Goal: Find contact information: Find contact information

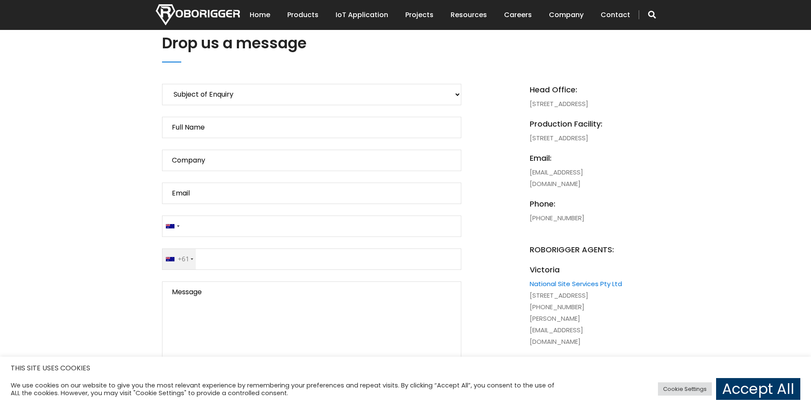
scroll to position [385, 0]
click at [744, 393] on link "Accept All" at bounding box center [758, 389] width 84 height 22
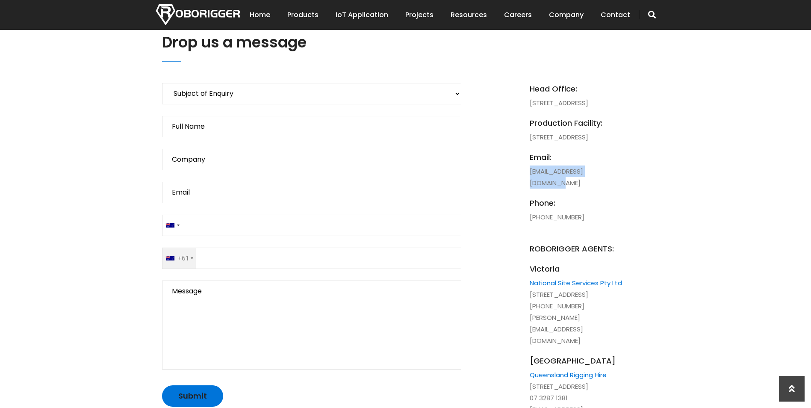
drag, startPoint x: 621, startPoint y: 206, endPoint x: 527, endPoint y: 207, distance: 93.7
drag, startPoint x: 527, startPoint y: 207, endPoint x: 540, endPoint y: 207, distance: 12.8
copy li "[EMAIL_ADDRESS][DOMAIN_NAME]"
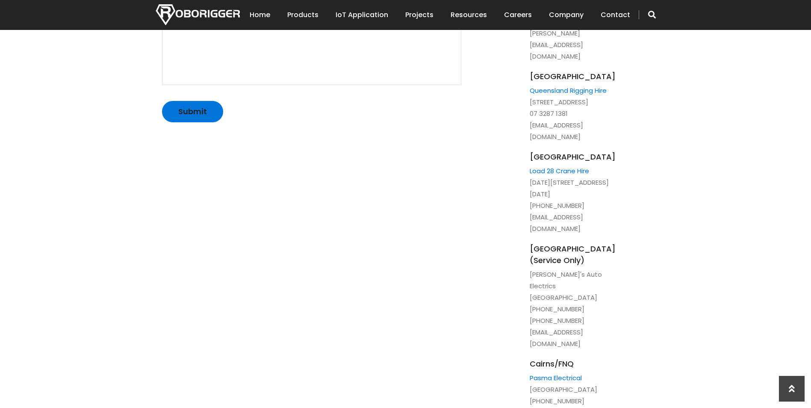
scroll to position [684, 0]
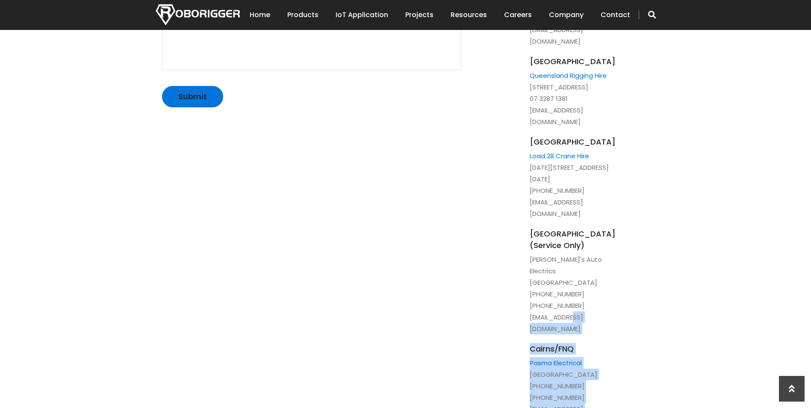
drag, startPoint x: 646, startPoint y: 293, endPoint x: 574, endPoint y: 296, distance: 72.3
drag, startPoint x: 574, startPoint y: 296, endPoint x: 663, endPoint y: 300, distance: 88.6
drag, startPoint x: 647, startPoint y: 293, endPoint x: 584, endPoint y: 293, distance: 63.3
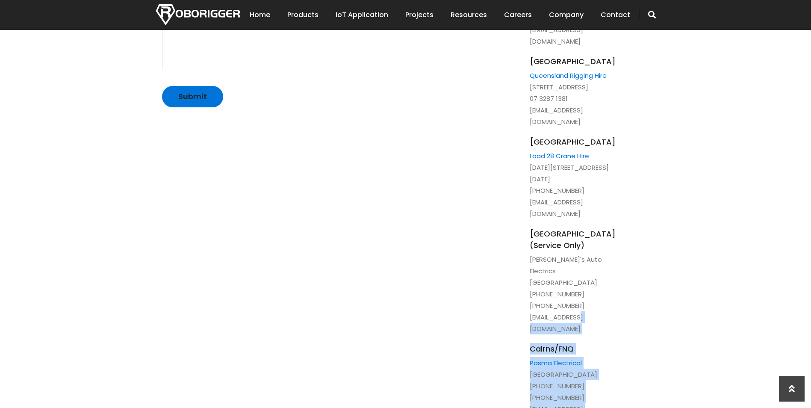
drag, startPoint x: 584, startPoint y: 293, endPoint x: 652, endPoint y: 287, distance: 68.7
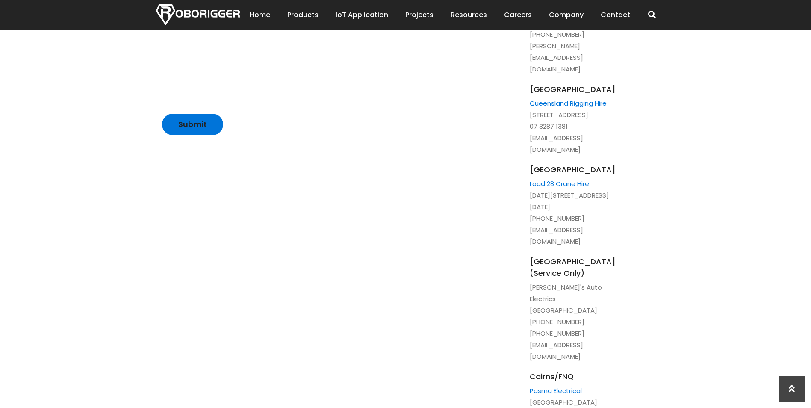
scroll to position [642, 0]
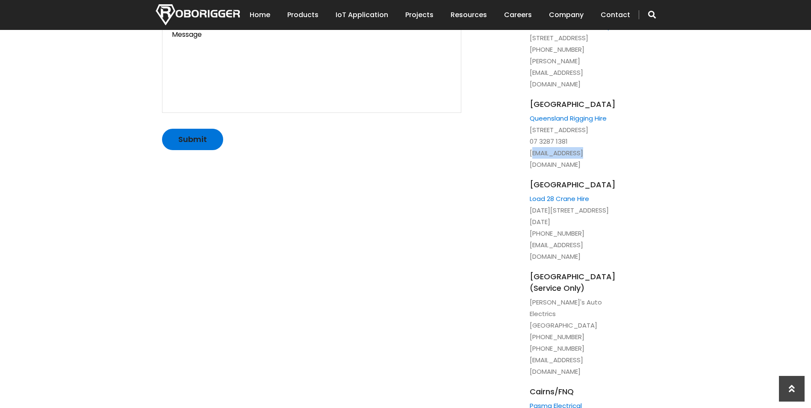
drag, startPoint x: 586, startPoint y: 164, endPoint x: 525, endPoint y: 164, distance: 60.7
drag, startPoint x: 525, startPoint y: 164, endPoint x: 630, endPoint y: 156, distance: 106.0
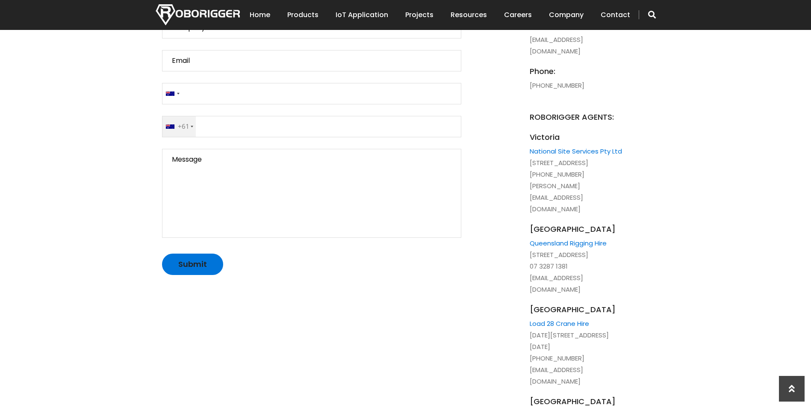
scroll to position [513, 0]
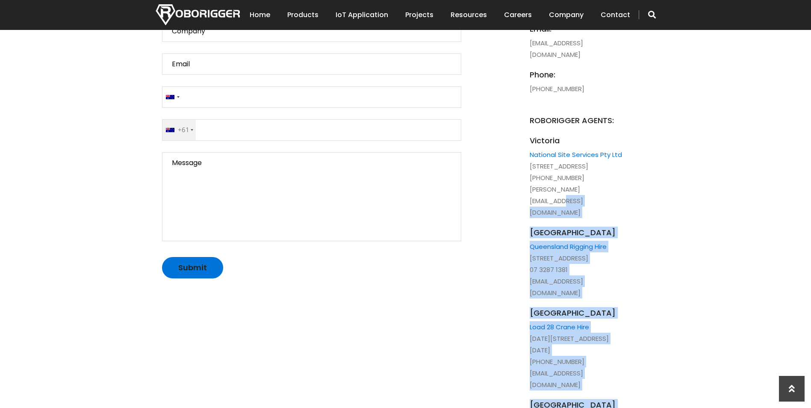
drag, startPoint x: 658, startPoint y: 210, endPoint x: 608, endPoint y: 212, distance: 50.5
drag, startPoint x: 608, startPoint y: 212, endPoint x: 692, endPoint y: 217, distance: 84.4
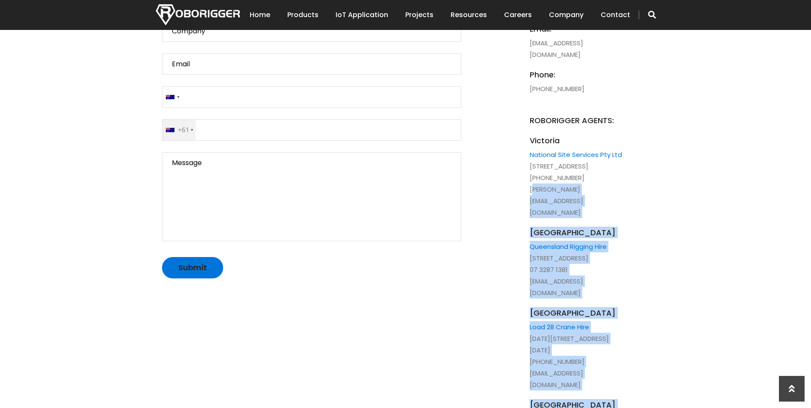
drag, startPoint x: 657, startPoint y: 212, endPoint x: 527, endPoint y: 211, distance: 130.0
drag, startPoint x: 527, startPoint y: 211, endPoint x: 627, endPoint y: 225, distance: 101.0
drag, startPoint x: 528, startPoint y: 212, endPoint x: 659, endPoint y: 217, distance: 131.4
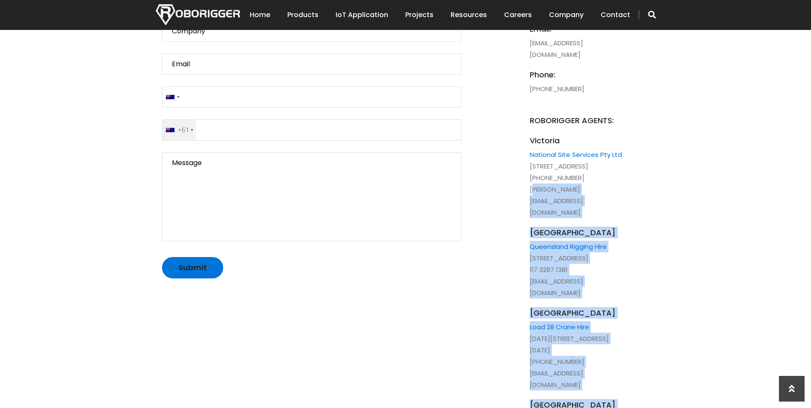
drag, startPoint x: 659, startPoint y: 217, endPoint x: 674, endPoint y: 228, distance: 18.6
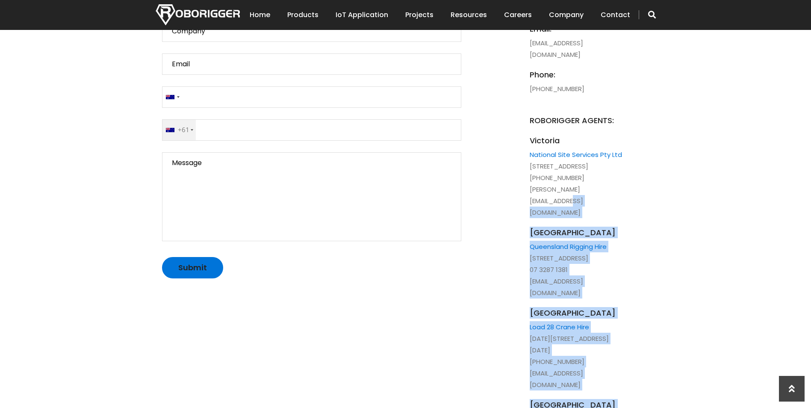
drag, startPoint x: 654, startPoint y: 213, endPoint x: 612, endPoint y: 217, distance: 41.2
drag, startPoint x: 612, startPoint y: 217, endPoint x: 724, endPoint y: 198, distance: 112.7
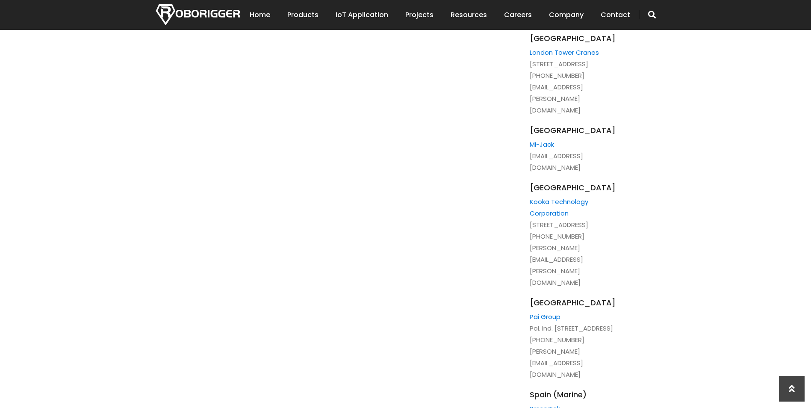
scroll to position [1925, 0]
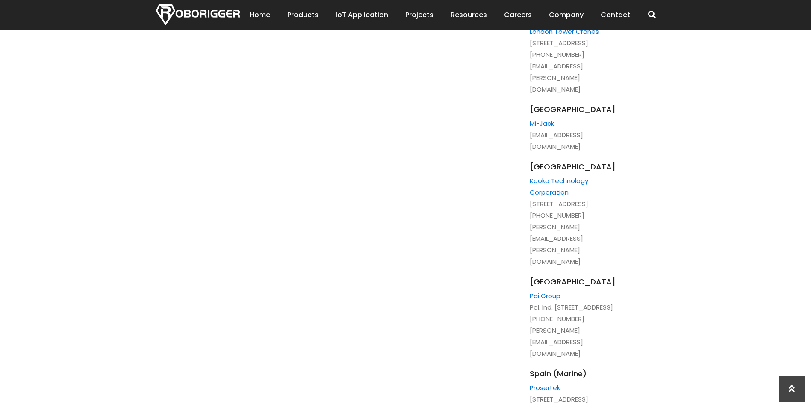
drag, startPoint x: 625, startPoint y: 346, endPoint x: 539, endPoint y: 345, distance: 86.0
drag, startPoint x: 539, startPoint y: 345, endPoint x: 547, endPoint y: 343, distance: 8.3
copy link "[EMAIL_ADDRESS][DOMAIN_NAME]"
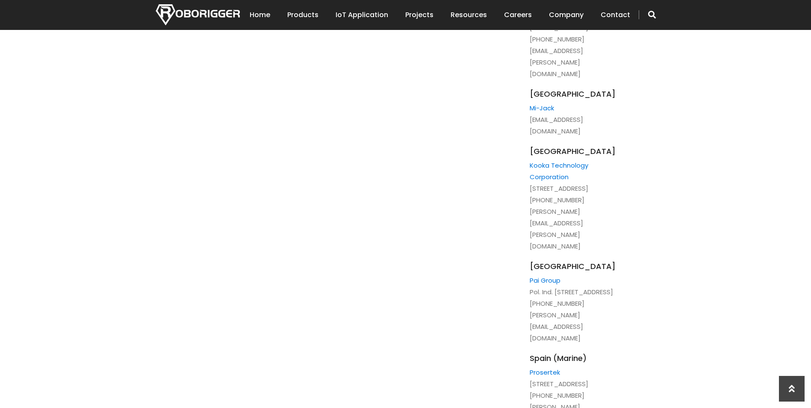
scroll to position [1925, 0]
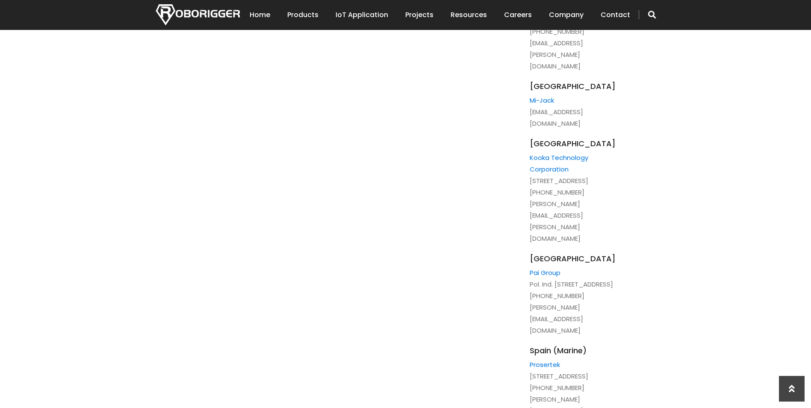
scroll to position [1968, 0]
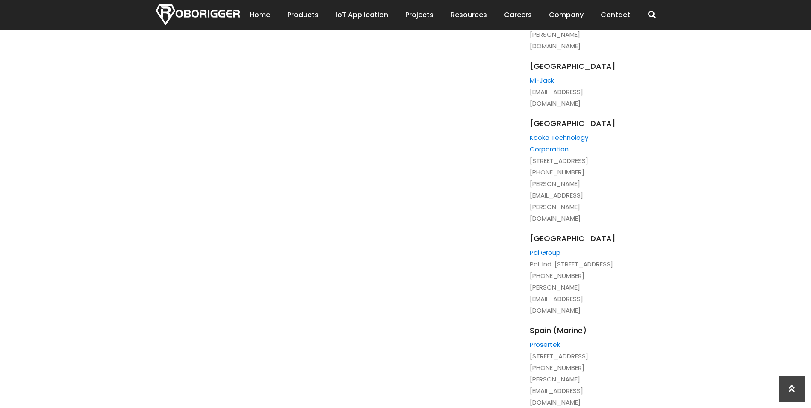
drag, startPoint x: 632, startPoint y: 301, endPoint x: 539, endPoint y: 302, distance: 93.2
drag, startPoint x: 539, startPoint y: 302, endPoint x: 546, endPoint y: 301, distance: 7.0
copy link "[EMAIL_ADDRESS][DOMAIN_NAME]"
